Goal: Book appointment/travel/reservation

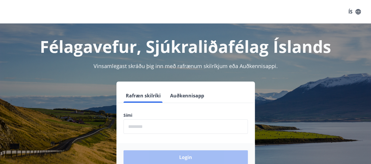
drag, startPoint x: 194, startPoint y: 126, endPoint x: 192, endPoint y: 123, distance: 3.4
click at [192, 123] on input "phone" at bounding box center [185, 126] width 124 height 14
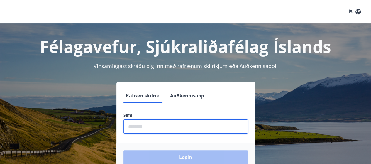
type input "********"
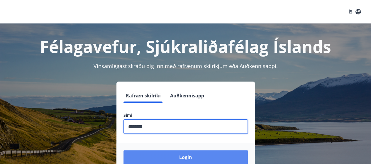
click at [190, 155] on button "Login" at bounding box center [185, 157] width 124 height 14
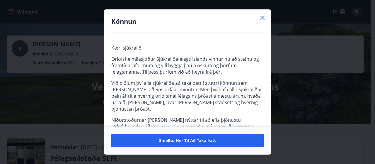
click at [262, 18] on icon at bounding box center [262, 17] width 7 height 7
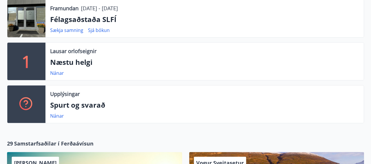
scroll to position [147, 0]
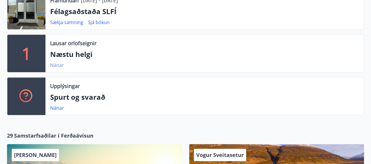
click at [55, 64] on link "Nánar" at bounding box center [57, 65] width 14 height 6
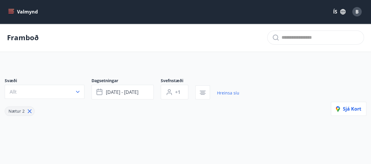
type input "*"
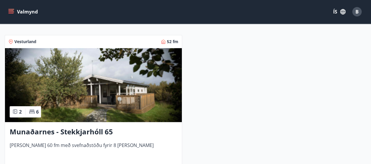
scroll to position [117, 0]
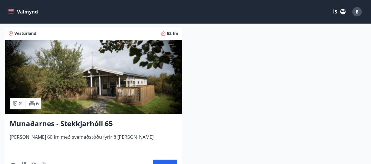
click at [95, 81] on img at bounding box center [93, 77] width 177 height 74
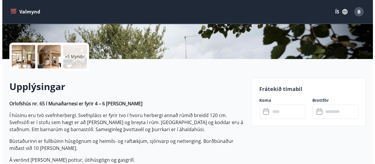
scroll to position [117, 0]
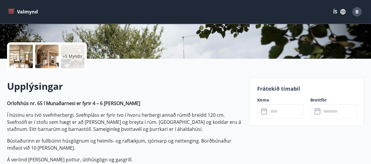
click at [23, 55] on div at bounding box center [20, 56] width 23 height 23
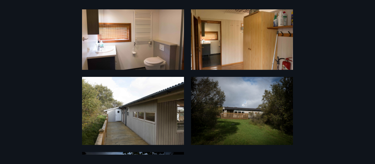
scroll to position [264, 0]
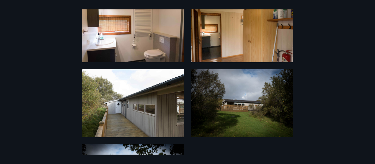
click at [234, 41] on img at bounding box center [242, 28] width 102 height 68
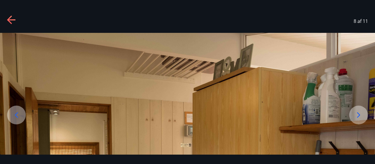
scroll to position [59, 0]
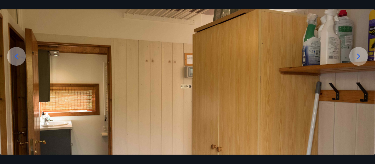
click at [357, 57] on icon at bounding box center [358, 56] width 9 height 9
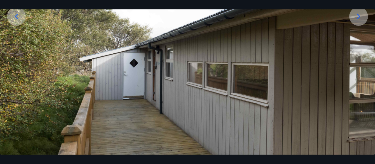
scroll to position [40, 0]
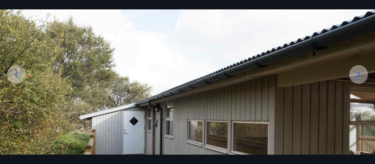
click at [360, 71] on icon at bounding box center [358, 74] width 9 height 9
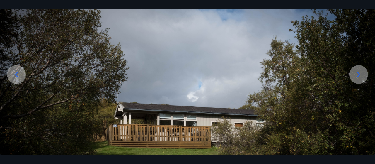
click at [358, 75] on icon at bounding box center [358, 74] width 9 height 9
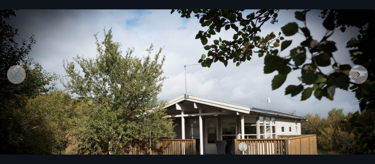
click at [358, 75] on img at bounding box center [187, 117] width 375 height 250
click at [18, 79] on icon at bounding box center [16, 74] width 9 height 9
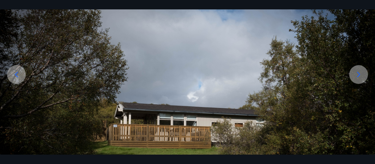
click at [18, 79] on icon at bounding box center [16, 74] width 9 height 9
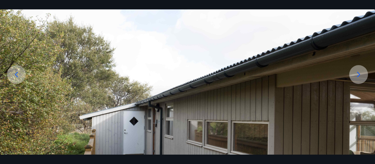
click at [18, 79] on div at bounding box center [16, 74] width 19 height 19
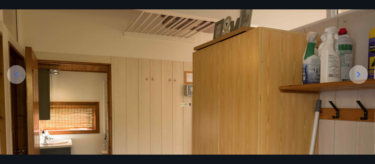
click at [18, 79] on div at bounding box center [16, 74] width 19 height 19
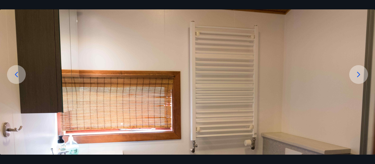
click at [18, 79] on div at bounding box center [16, 74] width 19 height 19
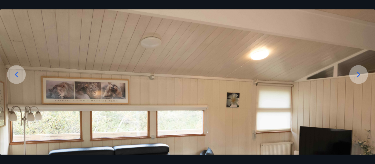
scroll to position [99, 0]
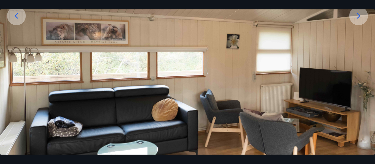
click at [22, 14] on div at bounding box center [16, 15] width 19 height 19
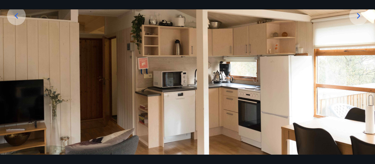
click at [21, 15] on div at bounding box center [16, 15] width 19 height 19
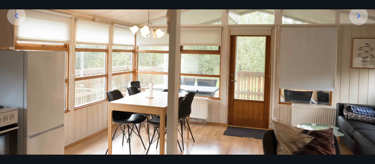
click at [21, 18] on icon at bounding box center [16, 15] width 9 height 9
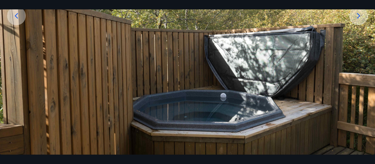
click at [21, 20] on icon at bounding box center [16, 15] width 9 height 9
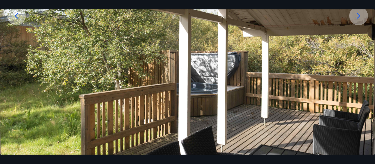
click at [21, 20] on icon at bounding box center [16, 15] width 9 height 9
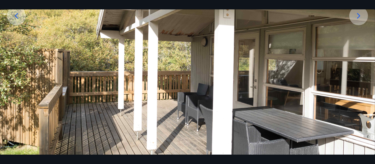
click at [21, 20] on icon at bounding box center [16, 15] width 9 height 9
click at [19, 15] on icon at bounding box center [16, 15] width 9 height 9
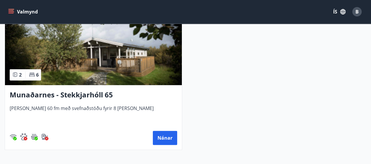
scroll to position [121, 0]
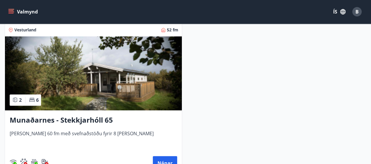
click at [12, 10] on icon "menu" at bounding box center [11, 12] width 6 height 6
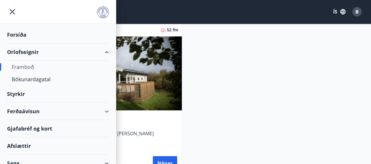
click at [30, 54] on div "Orlofseignir" at bounding box center [58, 51] width 102 height 17
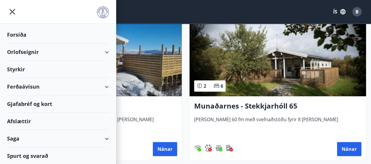
type input "*"
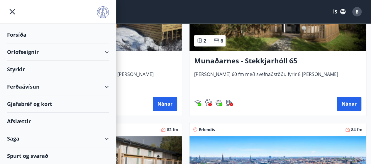
scroll to position [224, 0]
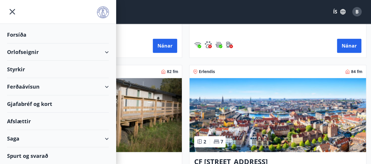
click at [13, 9] on icon "menu" at bounding box center [12, 11] width 11 height 11
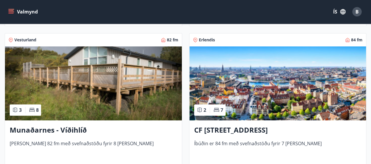
scroll to position [281, 0]
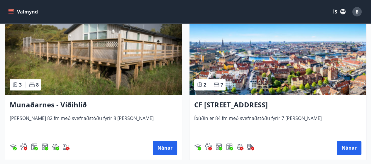
click at [247, 103] on h3 "CF [STREET_ADDRESS]" at bounding box center [277, 105] width 167 height 11
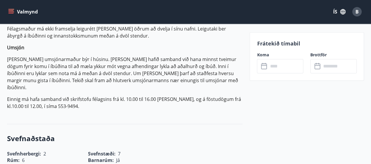
scroll to position [293, 0]
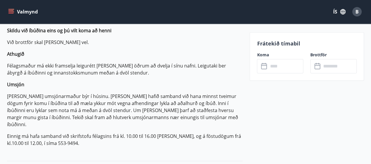
click at [250, 57] on div "Koma ​ ​" at bounding box center [276, 62] width 53 height 21
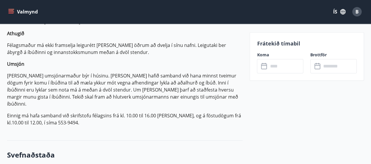
scroll to position [323, 0]
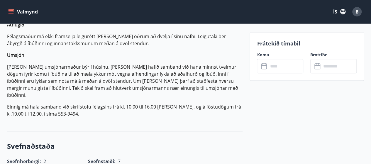
click at [8, 11] on icon "menu" at bounding box center [11, 12] width 6 height 6
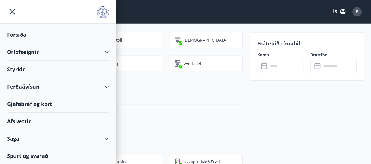
scroll to position [645, 0]
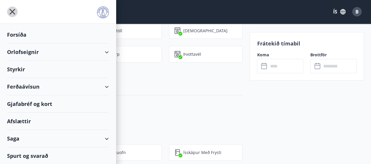
drag, startPoint x: 10, startPoint y: 9, endPoint x: 19, endPoint y: 14, distance: 10.3
click at [11, 9] on icon "menu" at bounding box center [12, 11] width 11 height 11
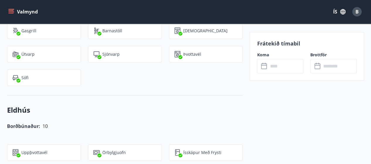
click at [8, 12] on button "Valmynd" at bounding box center [23, 11] width 33 height 11
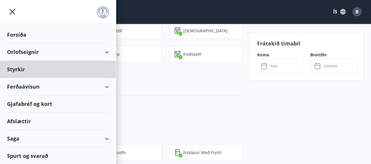
click at [22, 34] on div "Forsíða" at bounding box center [58, 34] width 102 height 17
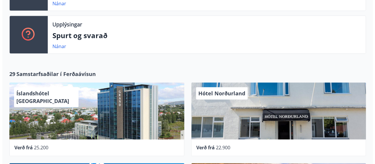
scroll to position [206, 0]
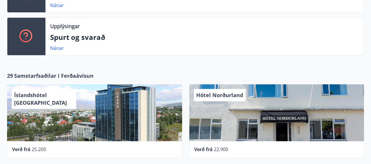
click at [296, 118] on div "Hótel Norðurland" at bounding box center [276, 112] width 175 height 57
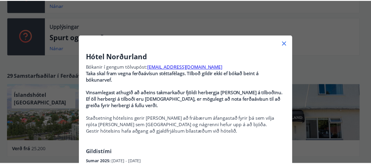
scroll to position [0, 0]
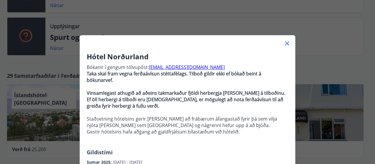
click at [287, 44] on icon at bounding box center [287, 43] width 7 height 7
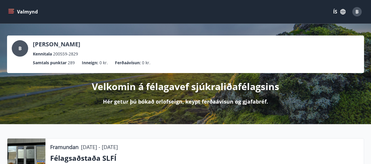
click at [9, 11] on icon "menu" at bounding box center [11, 10] width 5 height 1
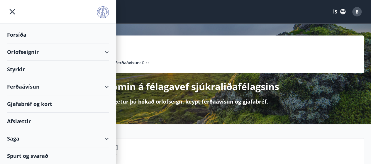
click at [23, 54] on div "Orlofseignir" at bounding box center [58, 51] width 102 height 17
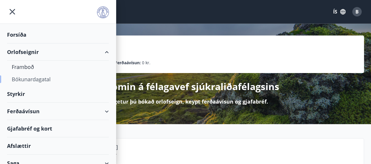
click at [28, 78] on div "Bókunardagatal" at bounding box center [58, 79] width 92 height 12
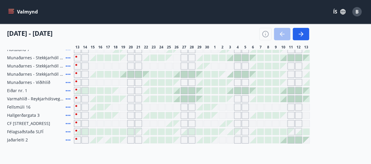
scroll to position [117, 0]
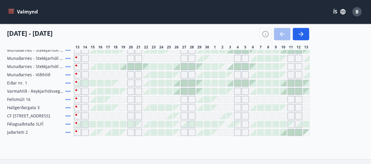
click at [46, 115] on span "CF [STREET_ADDRESS]" at bounding box center [28, 116] width 43 height 6
click at [263, 114] on div at bounding box center [192, 115] width 236 height 7
click at [265, 117] on div "Gráir dagar eru ekki bókanlegir" at bounding box center [267, 115] width 7 height 7
click at [262, 118] on div at bounding box center [192, 115] width 236 height 7
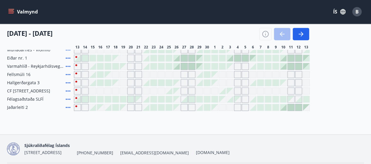
scroll to position [161, 0]
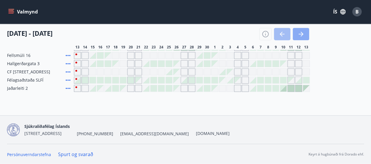
click at [299, 32] on icon "button" at bounding box center [300, 33] width 7 height 7
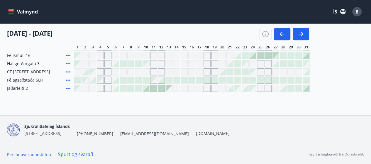
click at [138, 71] on div "Gráir dagar eru ekki bókanlegir" at bounding box center [138, 71] width 7 height 7
click at [135, 72] on div "Gráir dagar eru ekki bókanlegir" at bounding box center [138, 71] width 7 height 7
click at [121, 75] on div "Kiðjaberg 1 Kiðjaberg 2 Úthlíð - Vörðuás 3 (Sigurhæð) Holtaland 9 Holtaland 7 […" at bounding box center [185, 27] width 357 height 130
click at [68, 55] on icon at bounding box center [68, 55] width 5 height 1
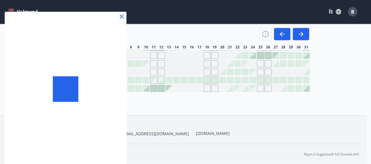
scroll to position [73, 0]
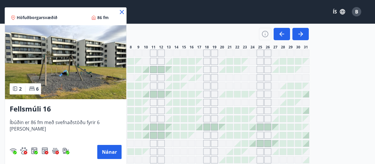
click at [118, 10] on icon at bounding box center [121, 12] width 7 height 7
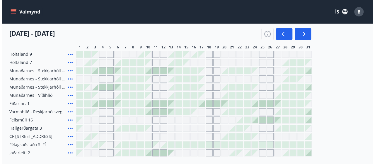
scroll to position [161, 0]
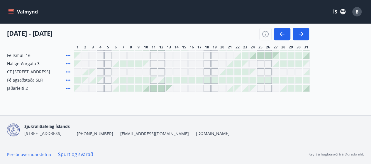
click at [69, 72] on icon at bounding box center [68, 71] width 7 height 7
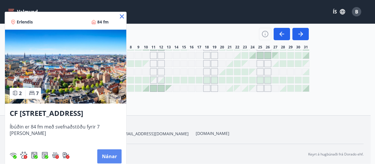
click at [110, 153] on button "Nánar" at bounding box center [109, 156] width 24 height 14
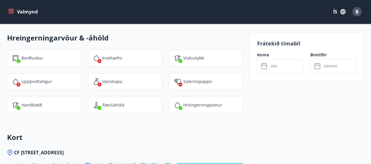
scroll to position [1026, 0]
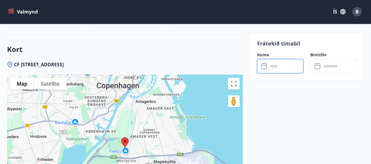
click at [289, 68] on input "text" at bounding box center [285, 66] width 35 height 14
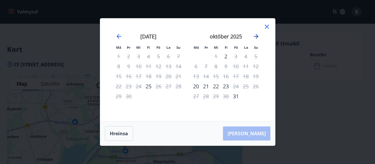
click at [256, 36] on icon "Move forward to switch to the next month." at bounding box center [256, 36] width 7 height 7
click at [254, 35] on icon "Move forward to switch to the next month." at bounding box center [256, 36] width 7 height 7
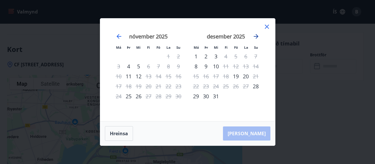
click at [257, 35] on icon "Move forward to switch to the next month." at bounding box center [256, 36] width 7 height 7
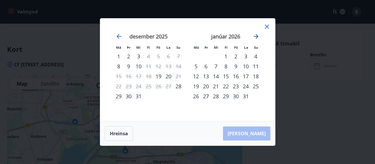
click at [257, 34] on icon "Move forward to switch to the next month." at bounding box center [256, 36] width 7 height 7
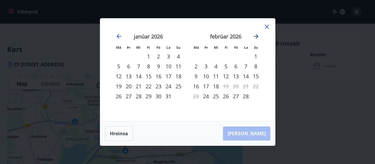
click at [257, 34] on icon "Move forward to switch to the next month." at bounding box center [256, 36] width 7 height 7
click at [257, 36] on icon "Move forward to switch to the next month." at bounding box center [256, 36] width 5 height 5
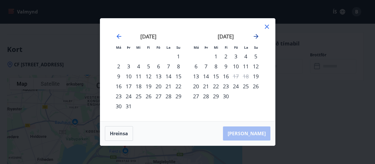
click at [256, 38] on icon "Move forward to switch to the next month." at bounding box center [256, 36] width 7 height 7
click at [257, 35] on icon "Move forward to switch to the next month." at bounding box center [256, 36] width 7 height 7
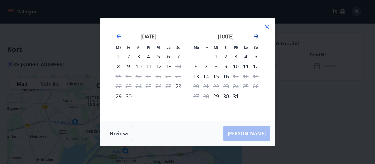
click at [257, 35] on icon "Move forward to switch to the next month." at bounding box center [256, 36] width 7 height 7
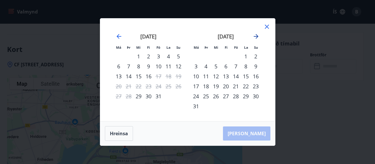
click at [257, 36] on icon "Move forward to switch to the next month." at bounding box center [256, 36] width 7 height 7
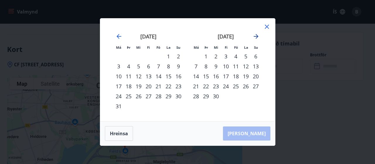
click at [257, 36] on icon "Move forward to switch to the next month." at bounding box center [256, 36] width 7 height 7
click at [257, 36] on icon "Move forward to switch to the next month." at bounding box center [256, 36] width 5 height 5
click at [266, 25] on icon at bounding box center [267, 26] width 7 height 7
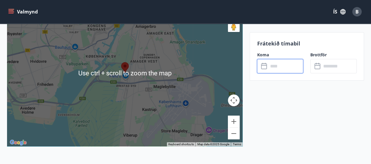
scroll to position [1114, 0]
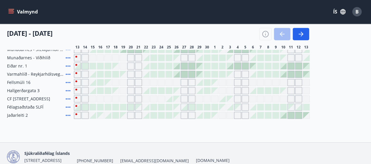
scroll to position [103, 0]
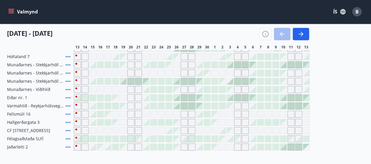
click at [76, 98] on div at bounding box center [77, 97] width 6 height 6
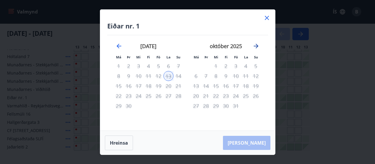
click at [257, 45] on icon "Move forward to switch to the next month." at bounding box center [256, 46] width 7 height 7
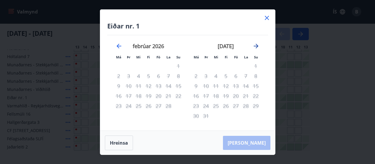
click at [257, 45] on icon "Move forward to switch to the next month." at bounding box center [256, 46] width 7 height 7
click at [257, 45] on icon "Move forward to switch to the next month." at bounding box center [256, 46] width 5 height 5
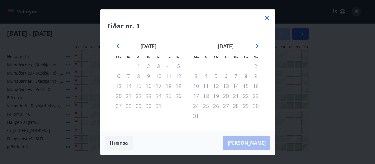
click at [117, 143] on button "Hreinsa" at bounding box center [119, 142] width 28 height 15
click at [269, 14] on icon at bounding box center [267, 17] width 7 height 7
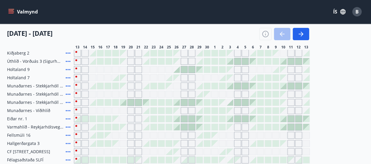
scroll to position [73, 0]
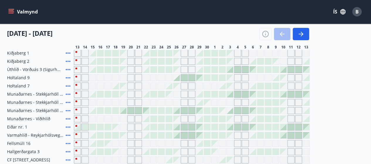
click at [78, 77] on div "Gráir dagar eru ekki bókanlegir" at bounding box center [77, 77] width 7 height 7
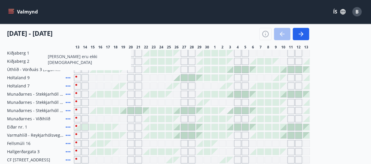
click at [69, 77] on icon at bounding box center [68, 77] width 7 height 7
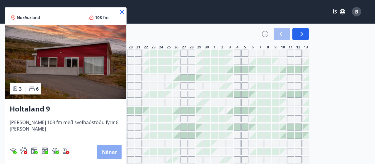
click at [105, 152] on button "Nánar" at bounding box center [109, 152] width 24 height 14
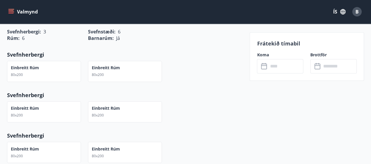
scroll to position [411, 0]
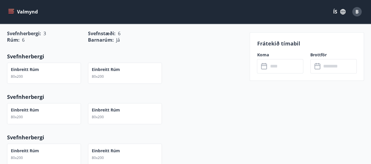
click at [263, 63] on icon at bounding box center [262, 64] width 1 height 2
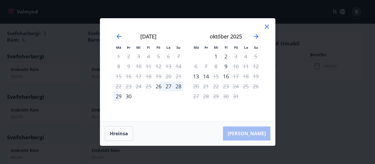
click at [262, 136] on div "[PERSON_NAME]" at bounding box center [187, 133] width 175 height 24
click at [255, 35] on icon "Move forward to switch to the next month." at bounding box center [256, 36] width 7 height 7
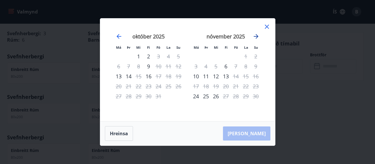
click at [255, 36] on icon "Move forward to switch to the next month." at bounding box center [256, 36] width 5 height 5
click at [257, 35] on icon "Move forward to switch to the next month." at bounding box center [256, 36] width 5 height 5
click at [253, 37] on icon "Move forward to switch to the next month." at bounding box center [256, 36] width 7 height 7
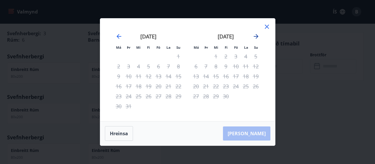
click at [253, 37] on icon "Move forward to switch to the next month." at bounding box center [256, 36] width 7 height 7
click at [121, 37] on icon "Move backward to switch to the previous month." at bounding box center [119, 36] width 5 height 5
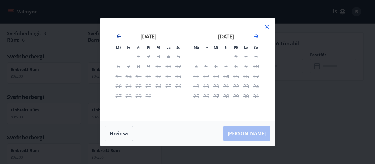
click at [121, 37] on icon "Move backward to switch to the previous month." at bounding box center [119, 36] width 5 height 5
drag, startPoint x: 264, startPoint y: 28, endPoint x: 256, endPoint y: 36, distance: 11.6
click at [264, 29] on icon at bounding box center [267, 26] width 7 height 7
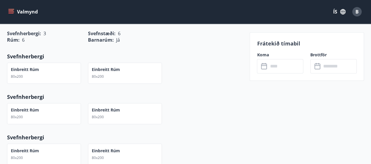
click at [13, 12] on icon "menu" at bounding box center [11, 12] width 6 height 6
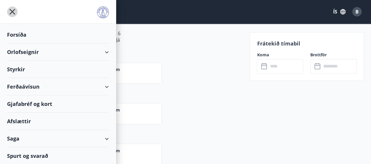
drag, startPoint x: 11, startPoint y: 12, endPoint x: 22, endPoint y: 9, distance: 11.8
click at [12, 12] on icon "menu" at bounding box center [12, 11] width 11 height 11
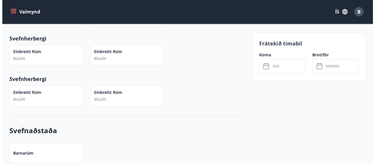
scroll to position [469, 0]
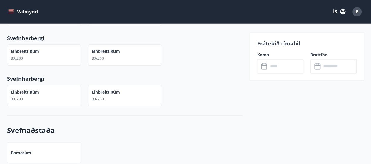
click at [360, 13] on div "B" at bounding box center [356, 11] width 9 height 9
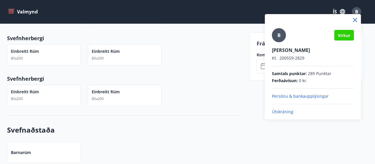
click at [286, 113] on p "Útskráning" at bounding box center [313, 112] width 82 height 6
